Goal: Navigation & Orientation: Find specific page/section

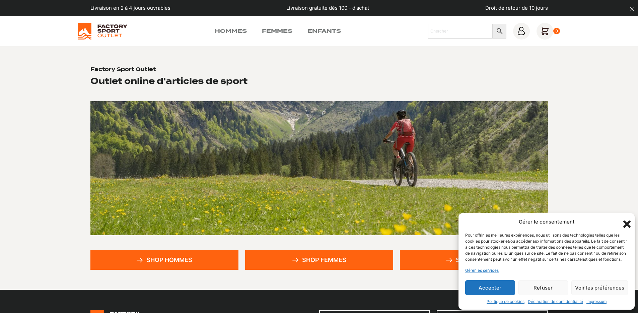
click at [228, 64] on section "Factory Sport Outlet Outlet online d'articles de sport Shop hommes Shop femmes …" at bounding box center [319, 168] width 638 height 244
click at [476, 278] on div "Gérer le consentement Pour offrir les meilleures expériences, nous utilisons de…" at bounding box center [546, 261] width 176 height 97
click at [486, 283] on button "Accepter" at bounding box center [490, 287] width 50 height 15
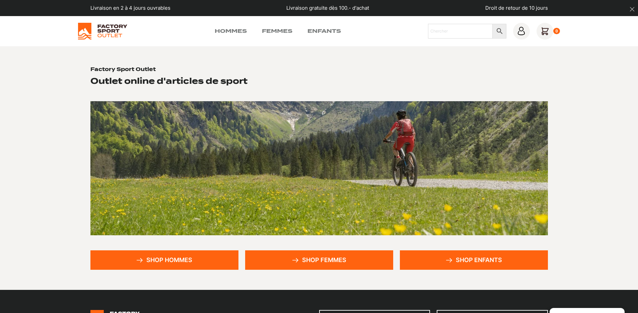
click at [225, 26] on div "Hommes Femmes Enfants Chercher × 0" at bounding box center [319, 31] width 482 height 17
click at [229, 35] on div "Hommes Femmes Enfants Chercher × 0" at bounding box center [319, 31] width 482 height 17
click at [230, 32] on link "Hommes" at bounding box center [231, 31] width 32 height 8
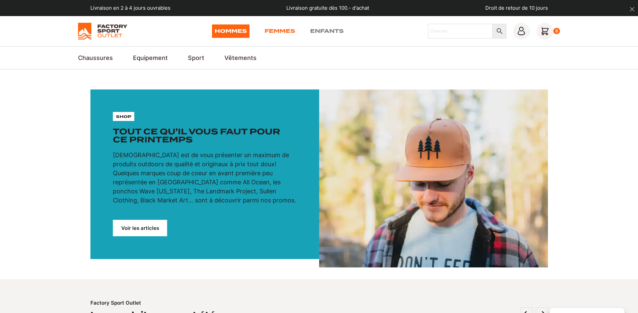
click at [270, 31] on link "Femmes" at bounding box center [279, 30] width 30 height 13
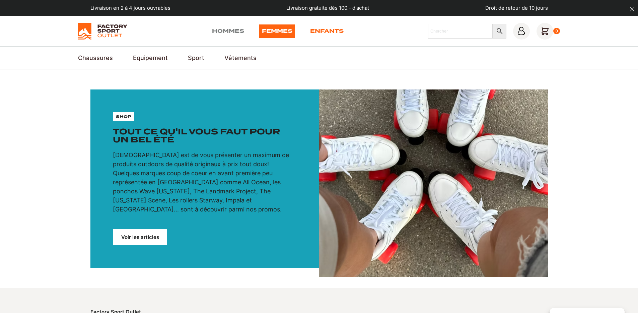
click at [337, 31] on link "Enfants" at bounding box center [326, 30] width 33 height 13
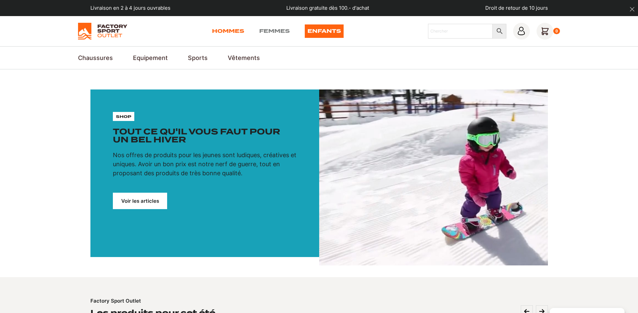
click at [234, 30] on link "Hommes" at bounding box center [228, 30] width 32 height 13
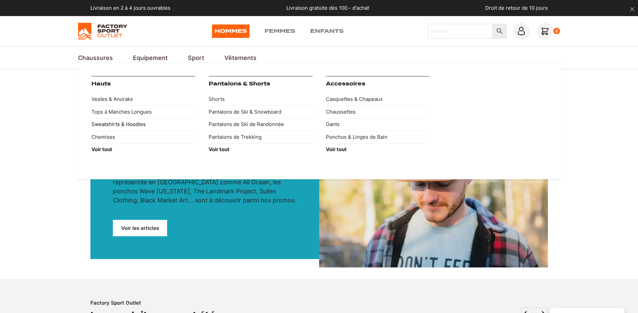
click at [124, 125] on link "Sweatshirts & Hoodies" at bounding box center [143, 124] width 104 height 13
